Goal: Information Seeking & Learning: Learn about a topic

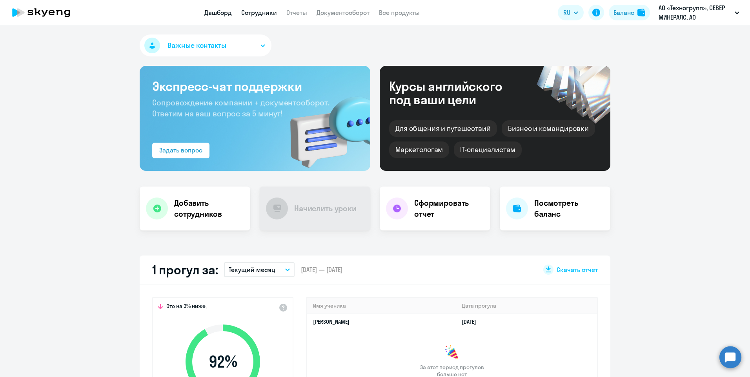
click at [264, 9] on link "Сотрудники" at bounding box center [259, 13] width 36 height 8
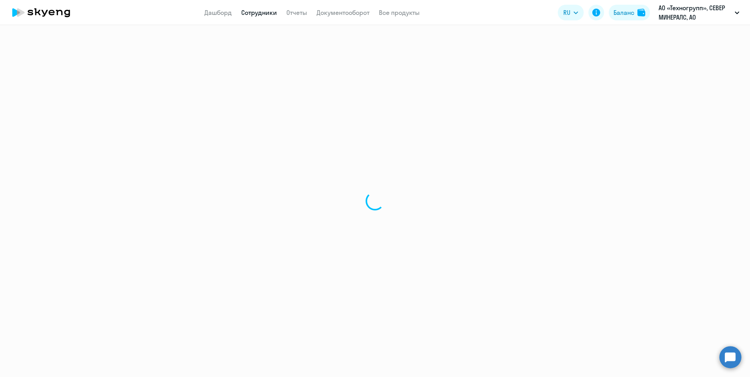
select select "30"
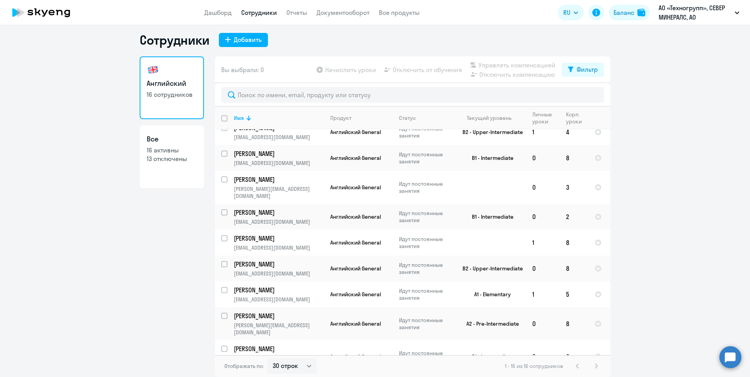
scroll to position [110, 0]
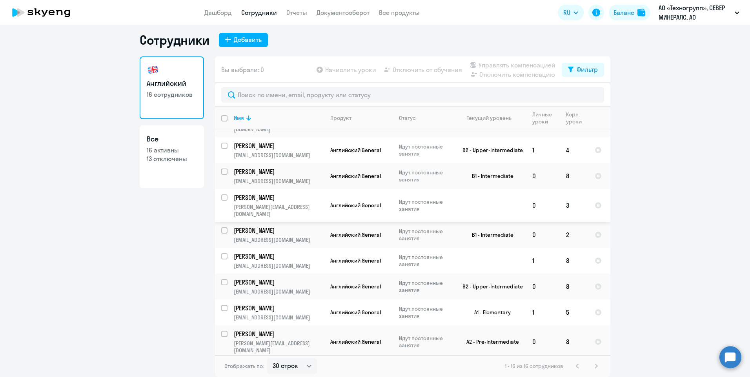
click at [280, 193] on p "[PERSON_NAME]" at bounding box center [278, 197] width 89 height 9
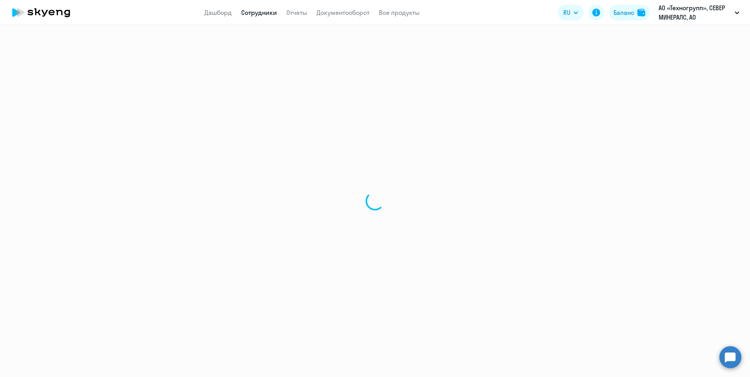
select select "english"
